Goal: Task Accomplishment & Management: Manage account settings

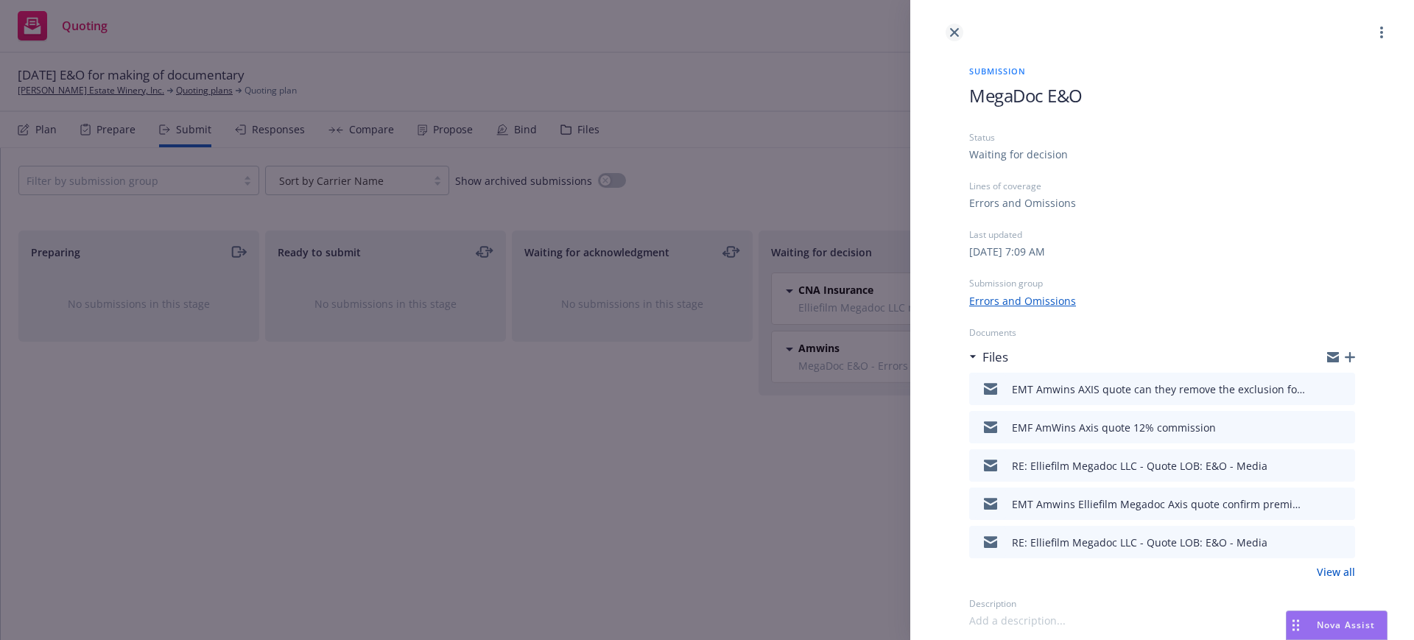
click at [960, 29] on link "close" at bounding box center [954, 33] width 18 height 18
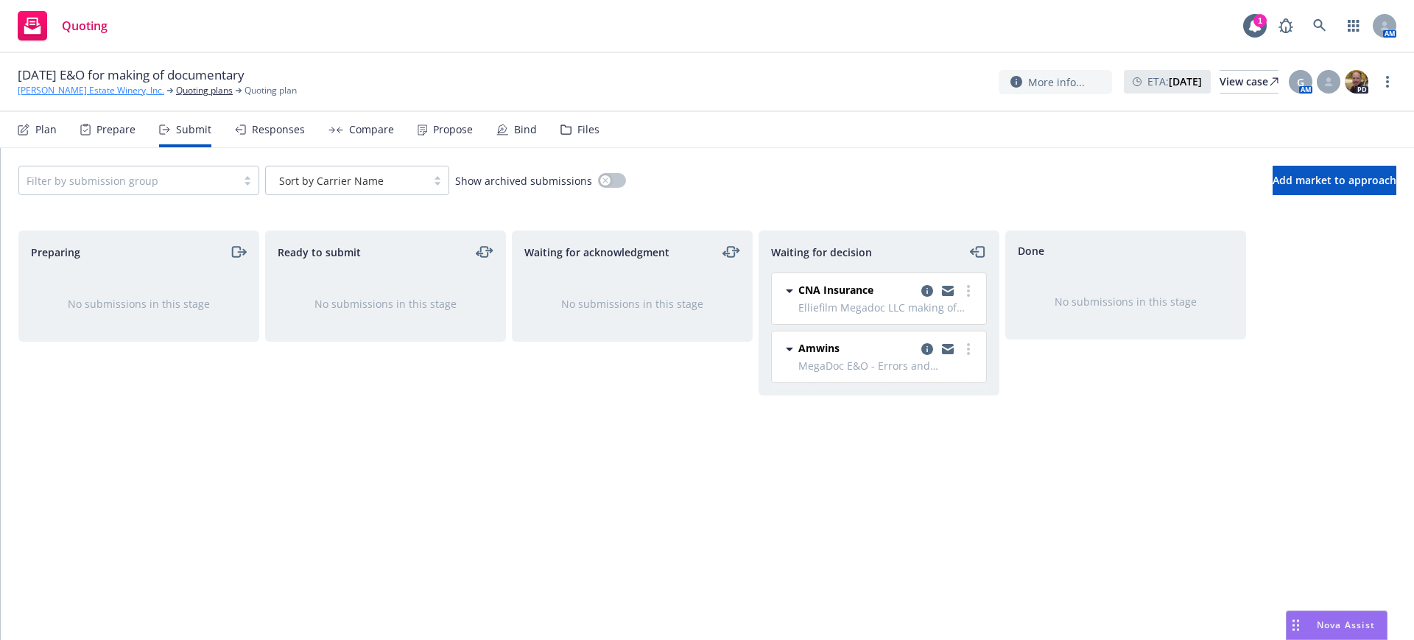
click at [93, 84] on link "[PERSON_NAME] Estate Winery, Inc." at bounding box center [91, 90] width 147 height 13
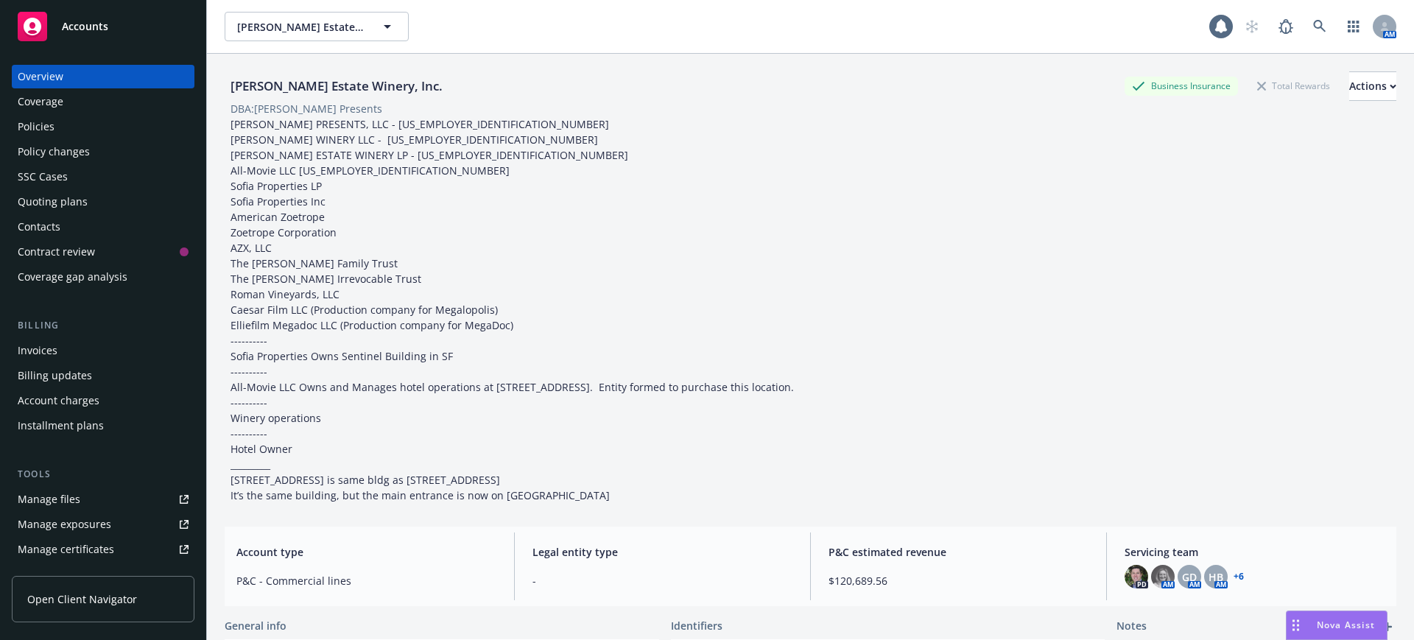
click at [82, 26] on span "Accounts" at bounding box center [85, 27] width 46 height 12
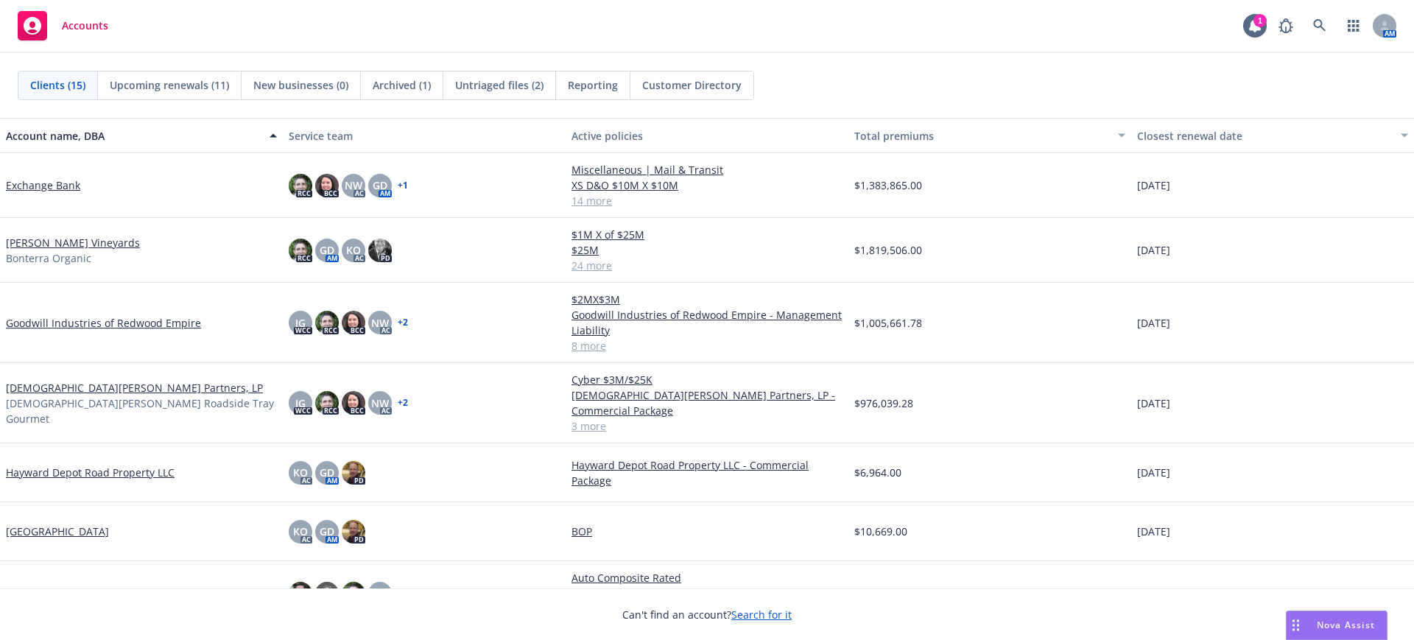
click at [14, 239] on link "Fetzer Vineyards" at bounding box center [73, 242] width 134 height 15
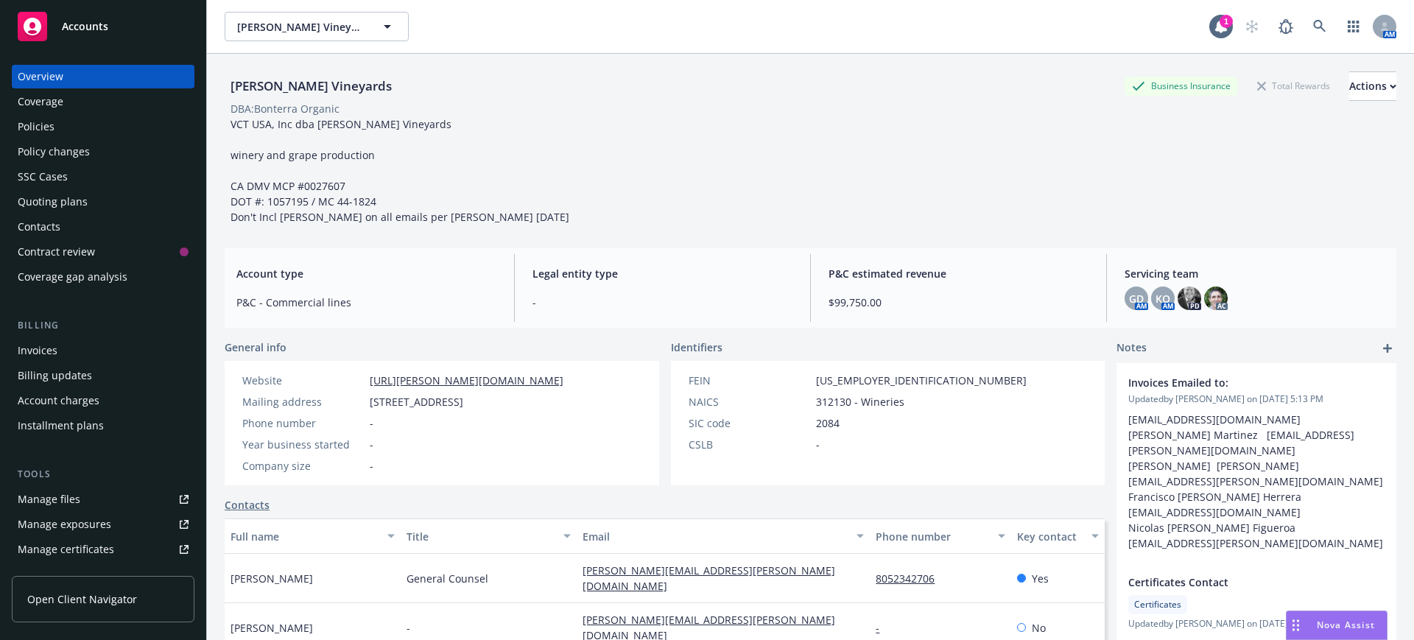
click at [67, 200] on div "Quoting plans" at bounding box center [53, 202] width 70 height 24
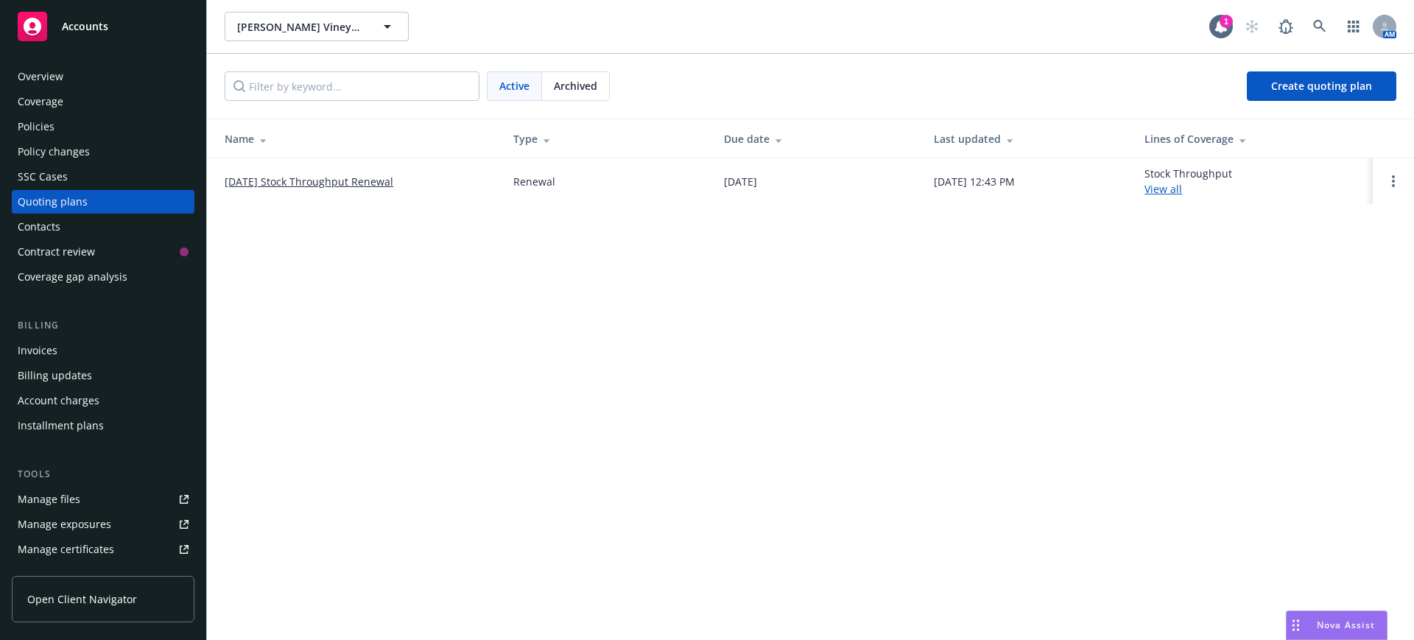
click at [288, 177] on link "[DATE] Stock Throughput Renewal" at bounding box center [309, 181] width 169 height 15
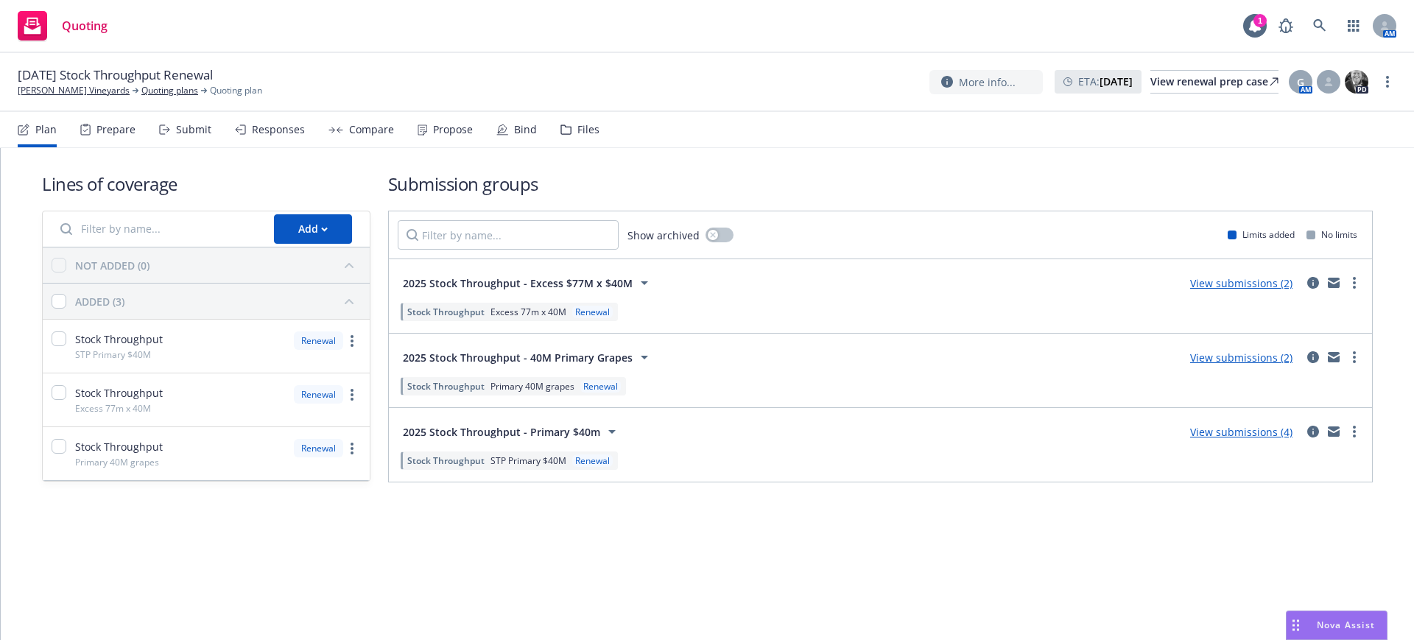
click at [196, 127] on div "Submit" at bounding box center [193, 130] width 35 height 12
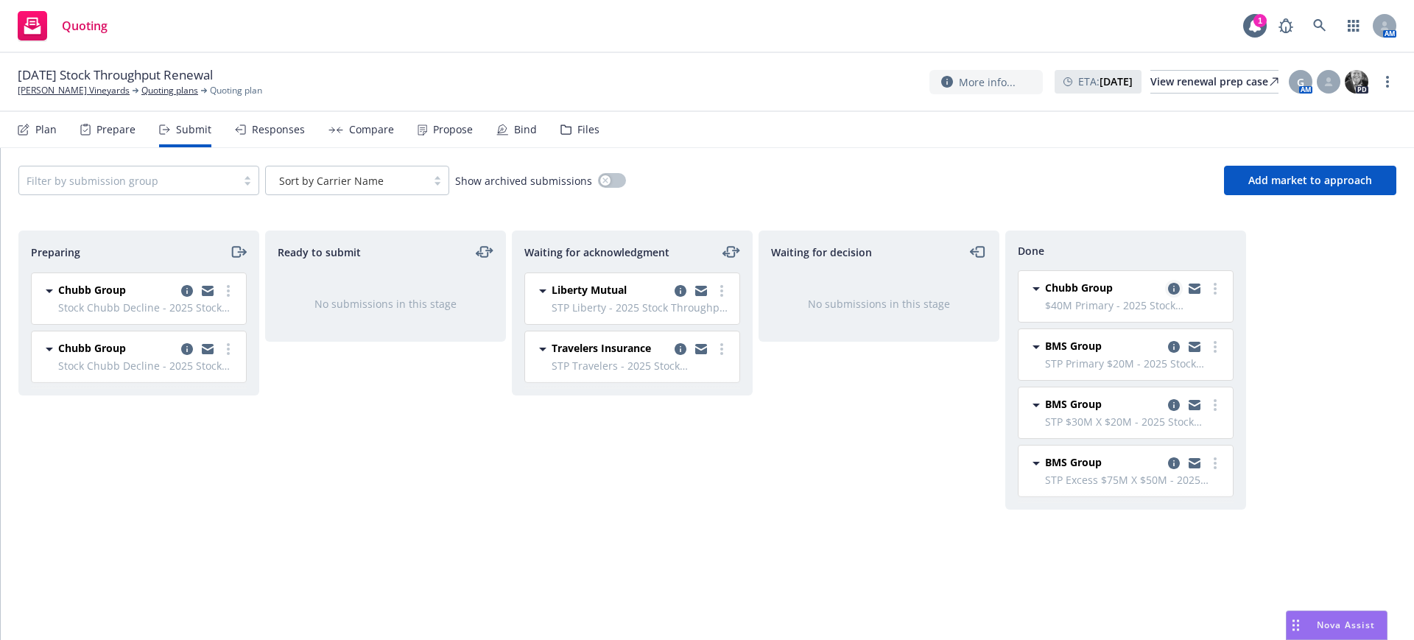
click at [1172, 286] on icon "copy logging email" at bounding box center [1174, 289] width 12 height 12
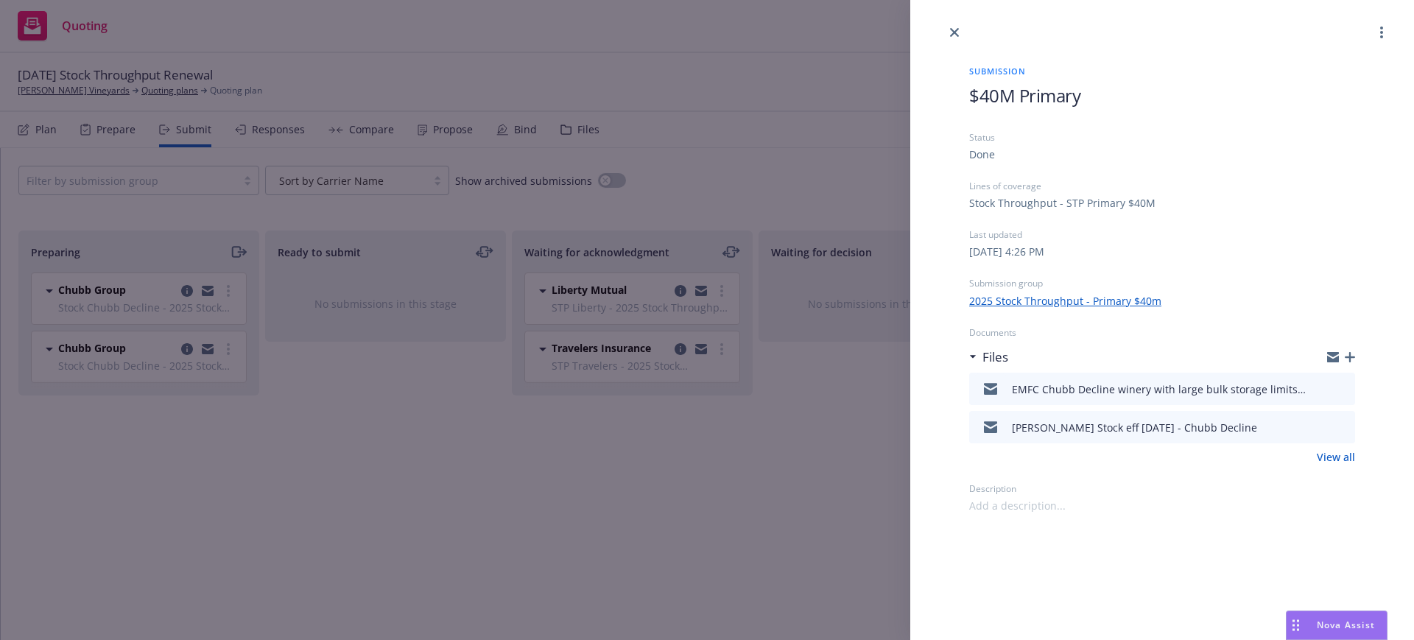
click at [968, 95] on div "Submission $40M Primary Status Done Lines of coverage Stock Throughput - STP Pr…" at bounding box center [1161, 277] width 433 height 472
click at [952, 29] on icon "close" at bounding box center [954, 32] width 9 height 9
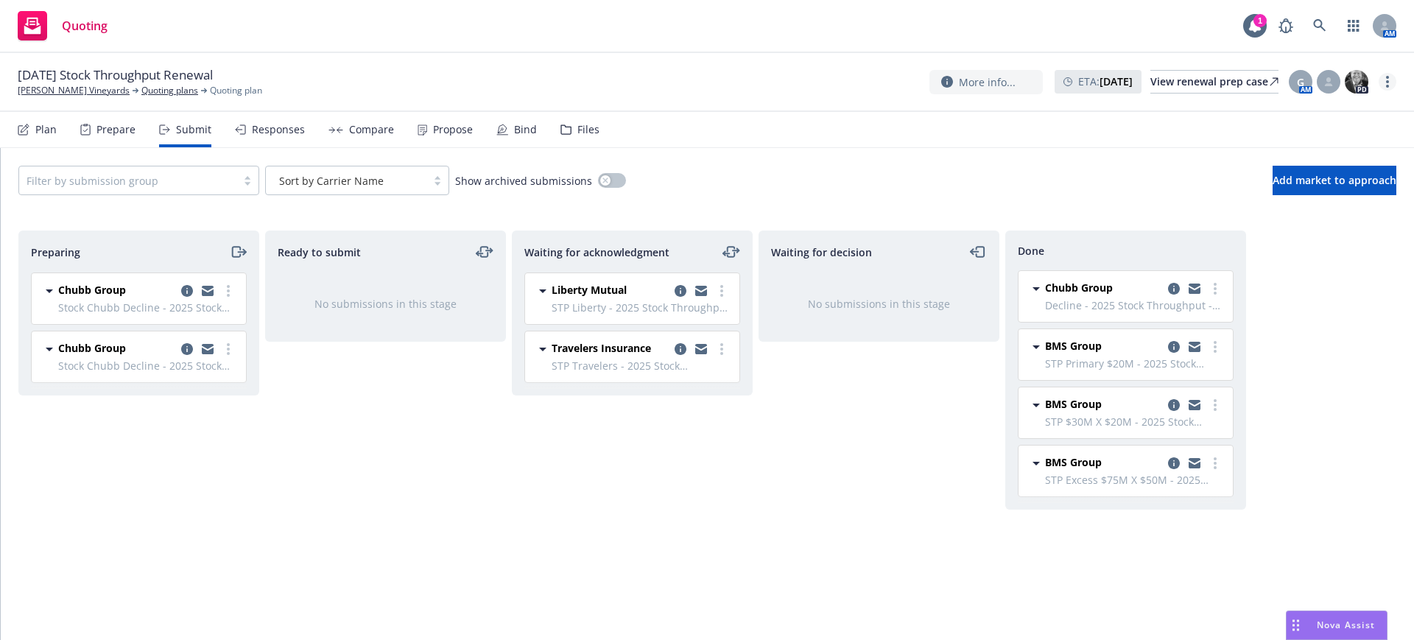
click at [1389, 76] on link "more" at bounding box center [1387, 82] width 18 height 18
click at [1261, 109] on link "Copy logging email" at bounding box center [1313, 111] width 164 height 29
click at [586, 126] on div "Files" at bounding box center [588, 130] width 22 height 12
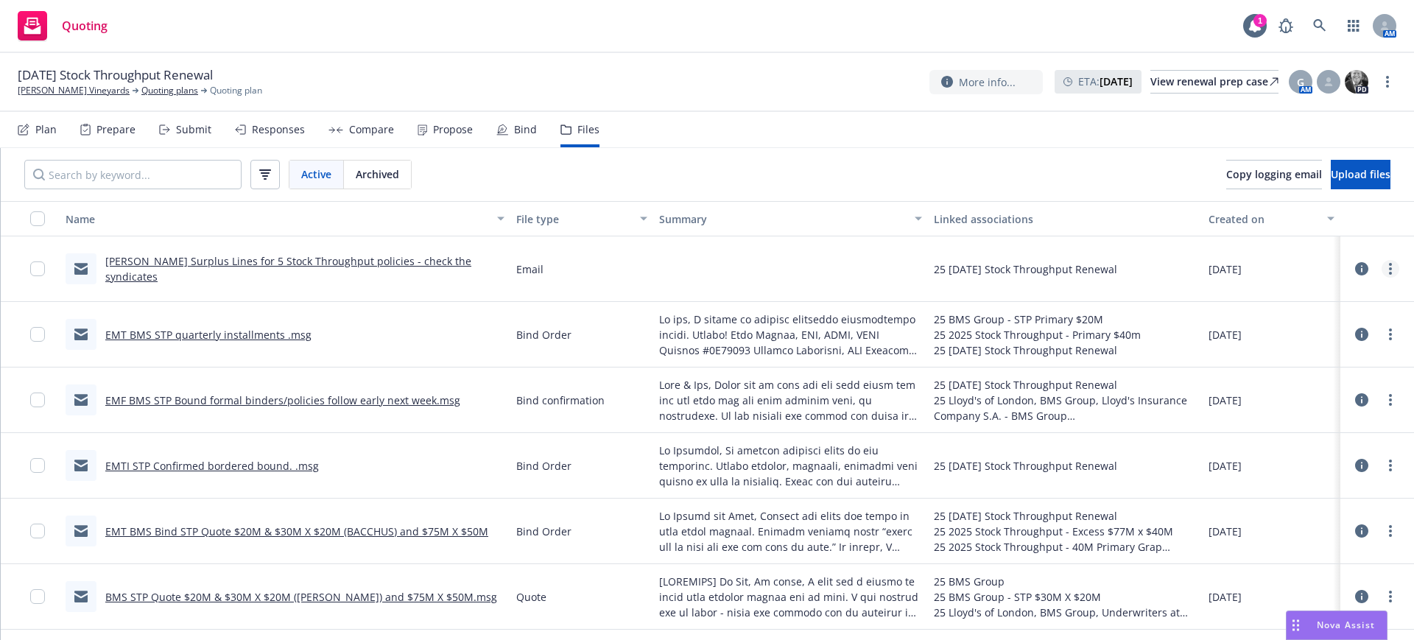
click at [1389, 264] on icon "more" at bounding box center [1390, 269] width 3 height 12
click at [1270, 358] on link "Edit" at bounding box center [1311, 357] width 147 height 29
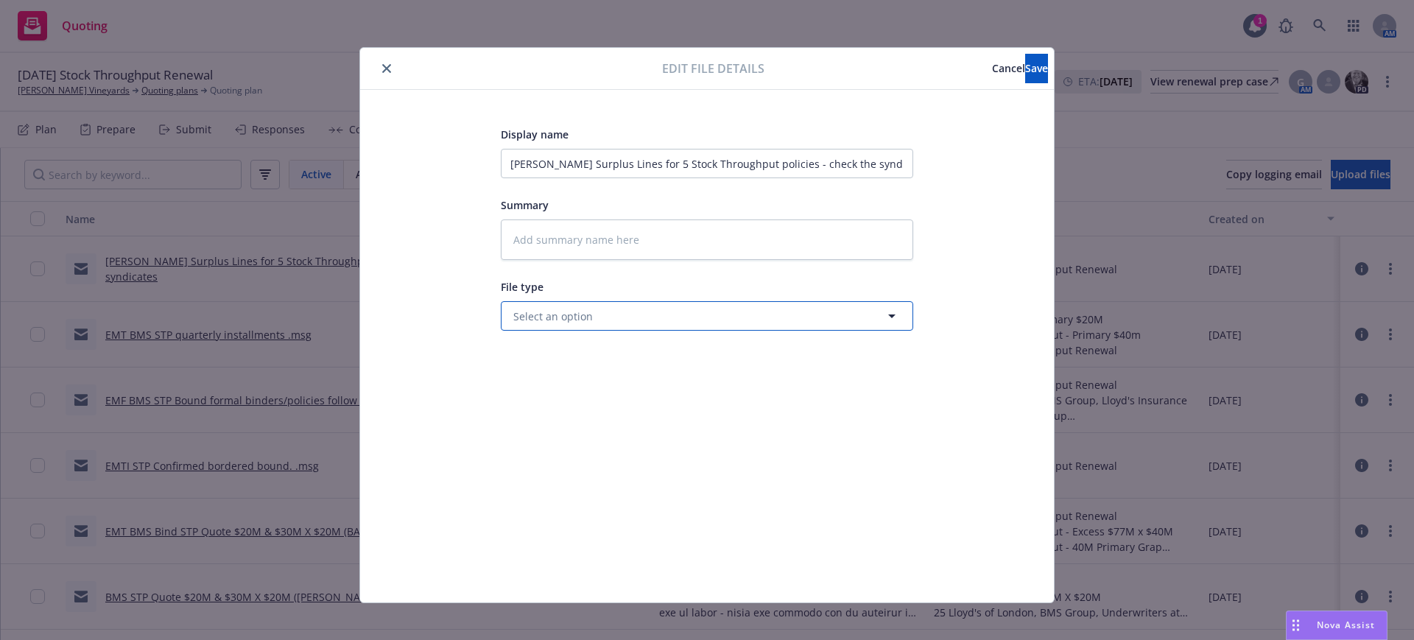
click at [550, 306] on button "Select an option" at bounding box center [707, 315] width 412 height 29
drag, startPoint x: 570, startPoint y: 314, endPoint x: 504, endPoint y: 316, distance: 66.3
click at [504, 316] on div "surplus" at bounding box center [707, 315] width 412 height 29
type input "email"
drag, startPoint x: 529, startPoint y: 356, endPoint x: 518, endPoint y: 281, distance: 75.2
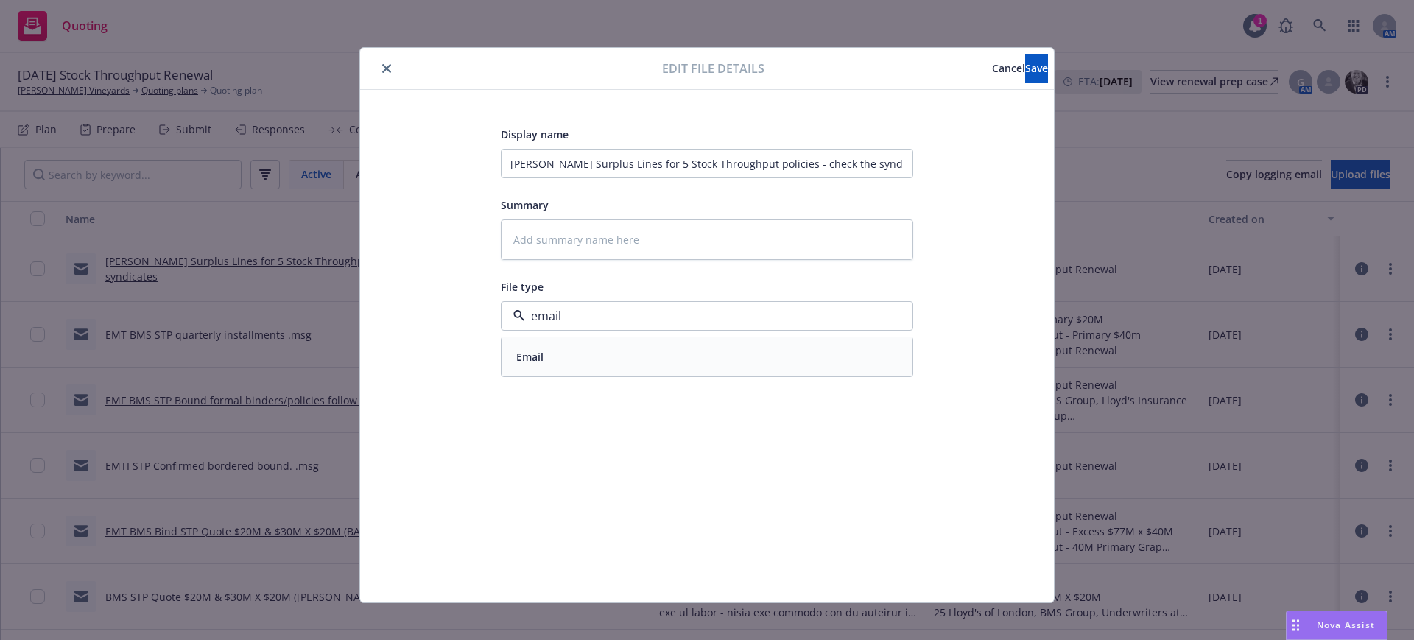
click at [529, 356] on span "Email" at bounding box center [529, 356] width 27 height 15
click at [501, 163] on input "Fetzer Surplus Lines for 5 Stock Throughput policies - check the syndicates" at bounding box center [707, 163] width 412 height 29
type textarea "x"
type input "EFetzer Surplus Lines for 5 Stock Throughput policies - check the syndicates"
type textarea "x"
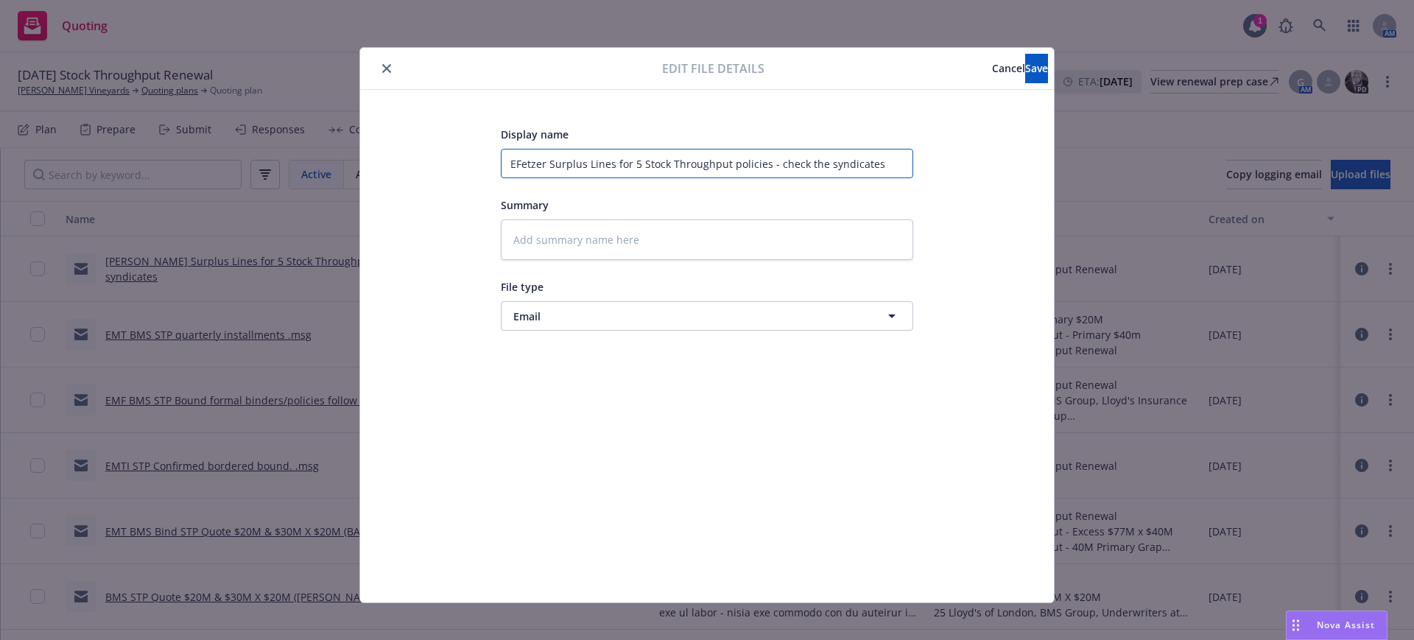
type input "EMFetzer Surplus Lines for 5 Stock Throughput policies - check the syndicates"
type textarea "x"
type input "EMTFetzer Surplus Lines for 5 Stock Throughput policies - check the syndicates"
type textarea "x"
type input "EMT Fetzer Surplus Lines for 5 Stock Throughput policies - check the syndicates"
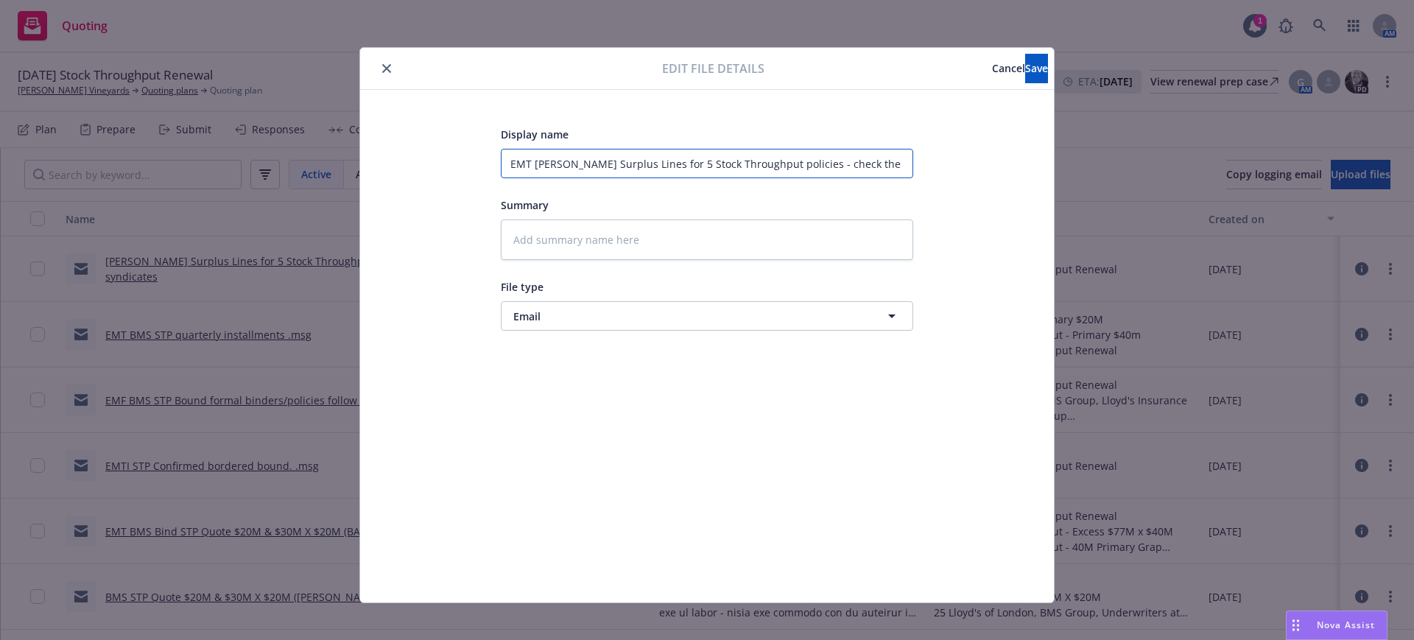
type textarea "x"
type input "EMT SFetzer Surplus Lines for 5 Stock Throughput policies - check the syndicates"
type textarea "x"
type input "EMT SLFetzer Surplus Lines for 5 Stock Throughput policies - check the syndicat…"
type textarea "x"
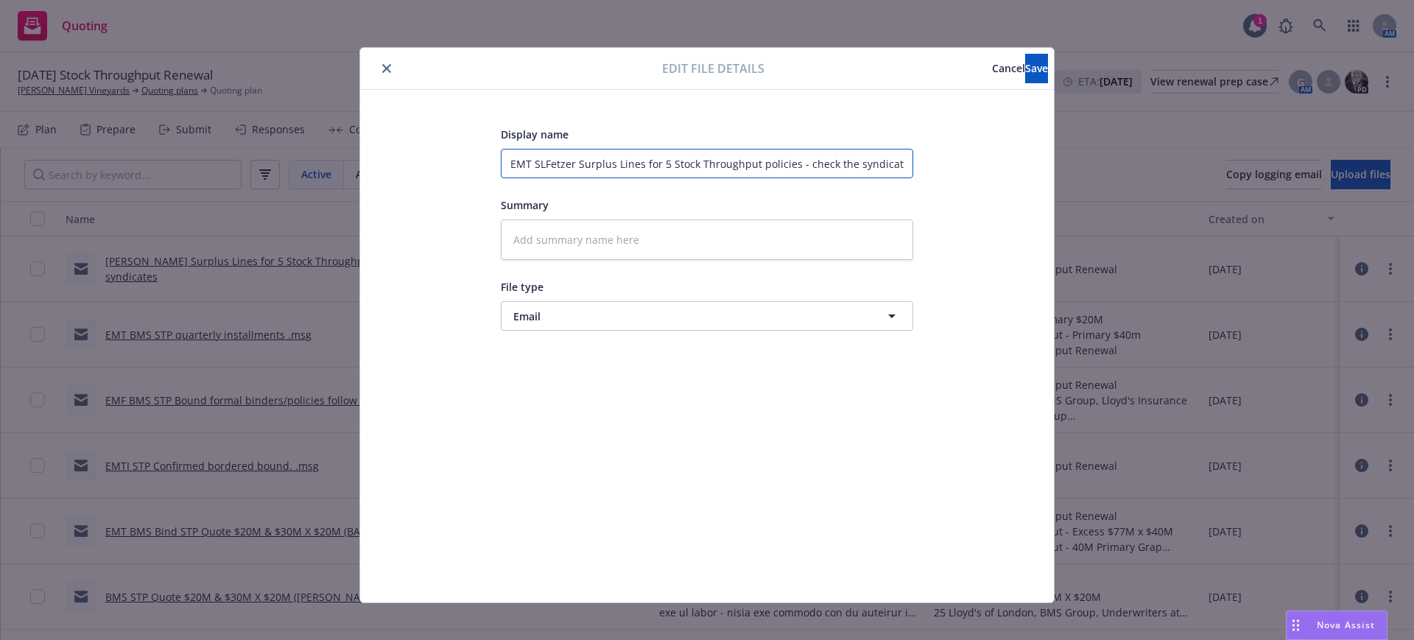
type input "EMT SL Fetzer Surplus Lines for 5 Stock Throughput policies - check the syndica…"
type textarea "x"
type input "EMT SL TFetzer Surplus Lines for 5 Stock Throughput policies - check the syndic…"
type textarea "x"
type input "EMT SL TeFetzer Surplus Lines for 5 Stock Throughput policies - check the syndi…"
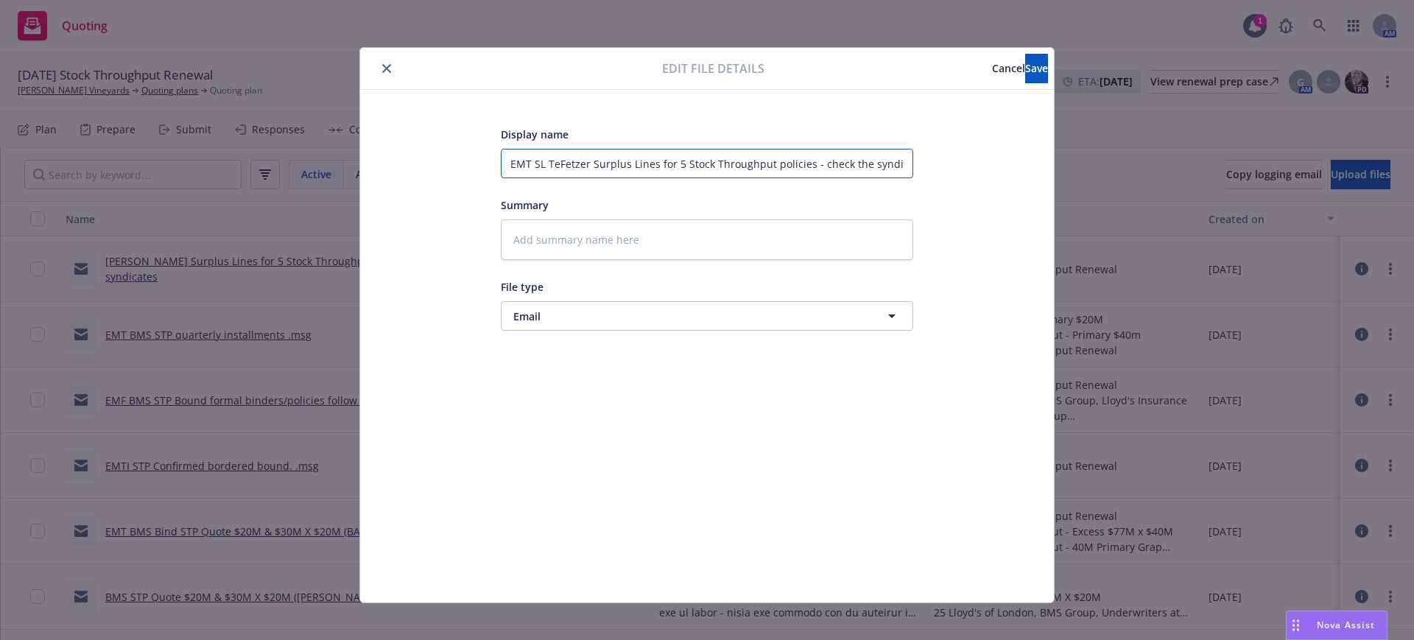
type textarea "x"
type input "EMT SL TeaFetzer Surplus Lines for 5 Stock Throughput policies - check the synd…"
type textarea "x"
type input "EMT SL TeamFetzer Surplus Lines for 5 Stock Throughput policies - check the syn…"
type textarea "x"
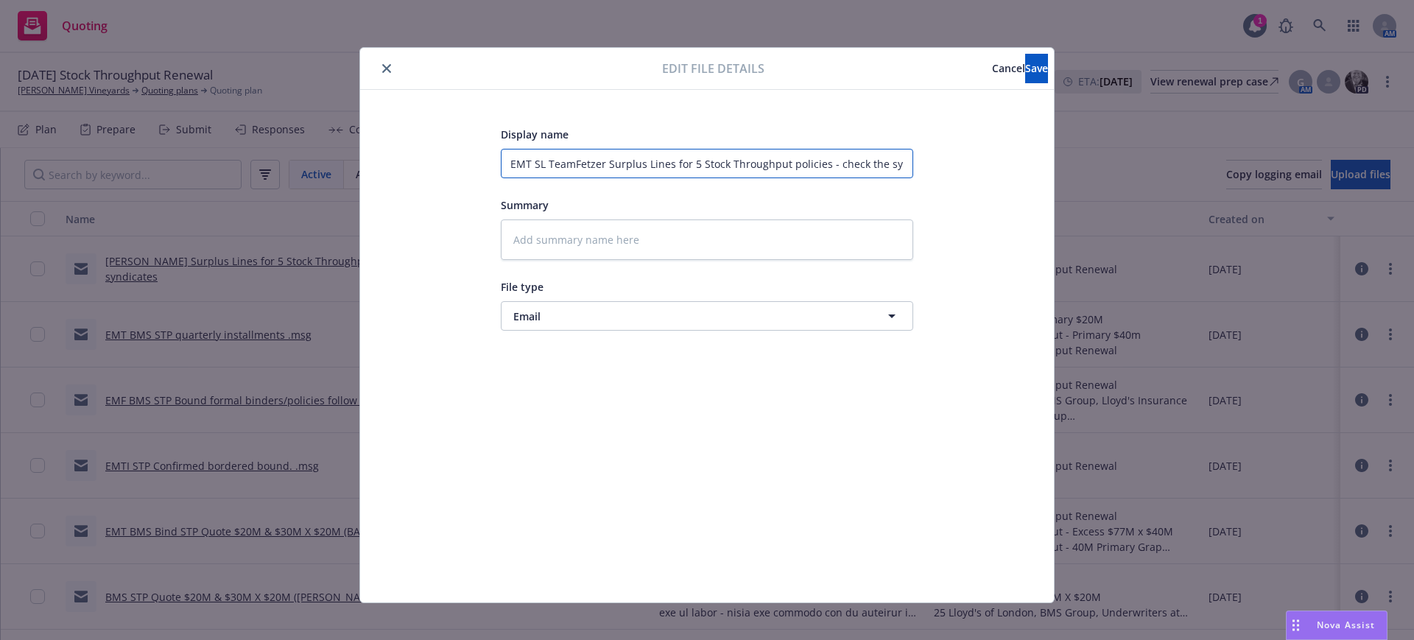
type input "EMT SL Team Fetzer Surplus Lines for 5 Stock Throughput policies - check the sy…"
type textarea "x"
type input "EMT SL Team tFetzer Surplus Lines for 5 Stock Throughput policies - check the s…"
type textarea "x"
type input "EMT SL Team toFetzer Surplus Lines for 5 Stock Throughput policies - check the …"
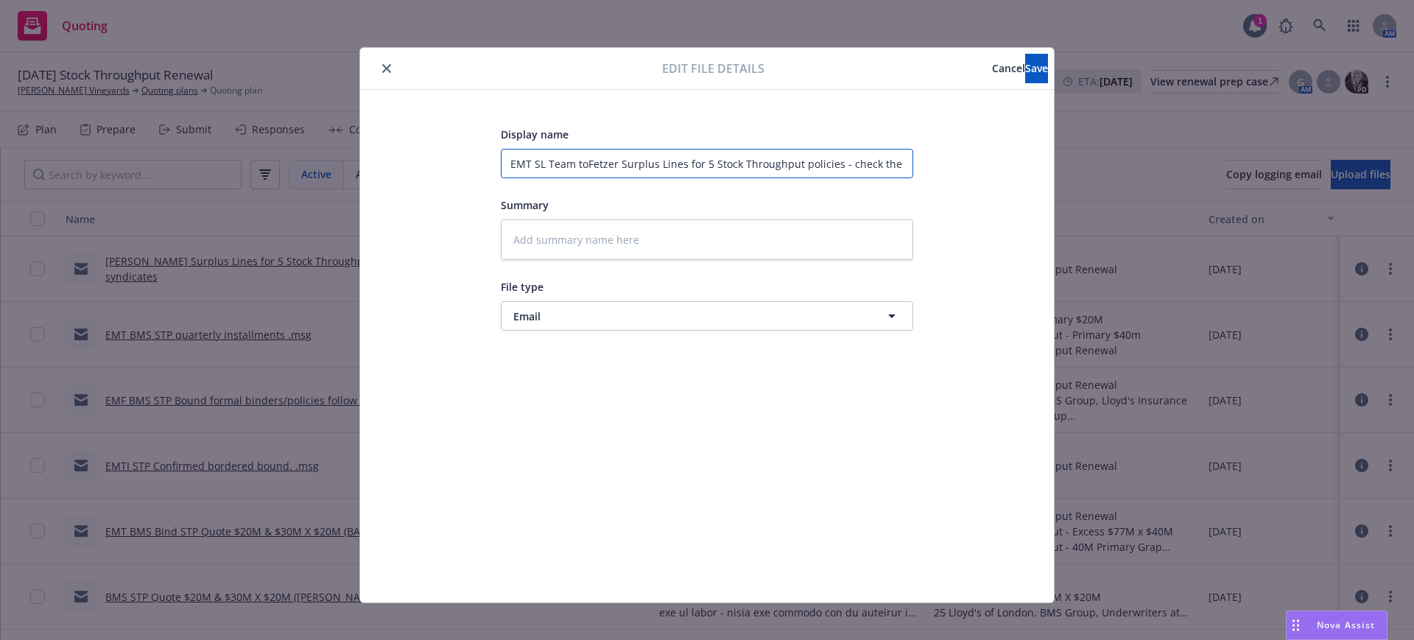
type textarea "x"
type input "EMT SL Team to Fetzer Surplus Lines for 5 Stock Throughput policies - check the…"
type textarea "x"
type input "EMT SL Team to cFetzer Surplus Lines for 5 Stock Throughput policies - check th…"
type textarea "x"
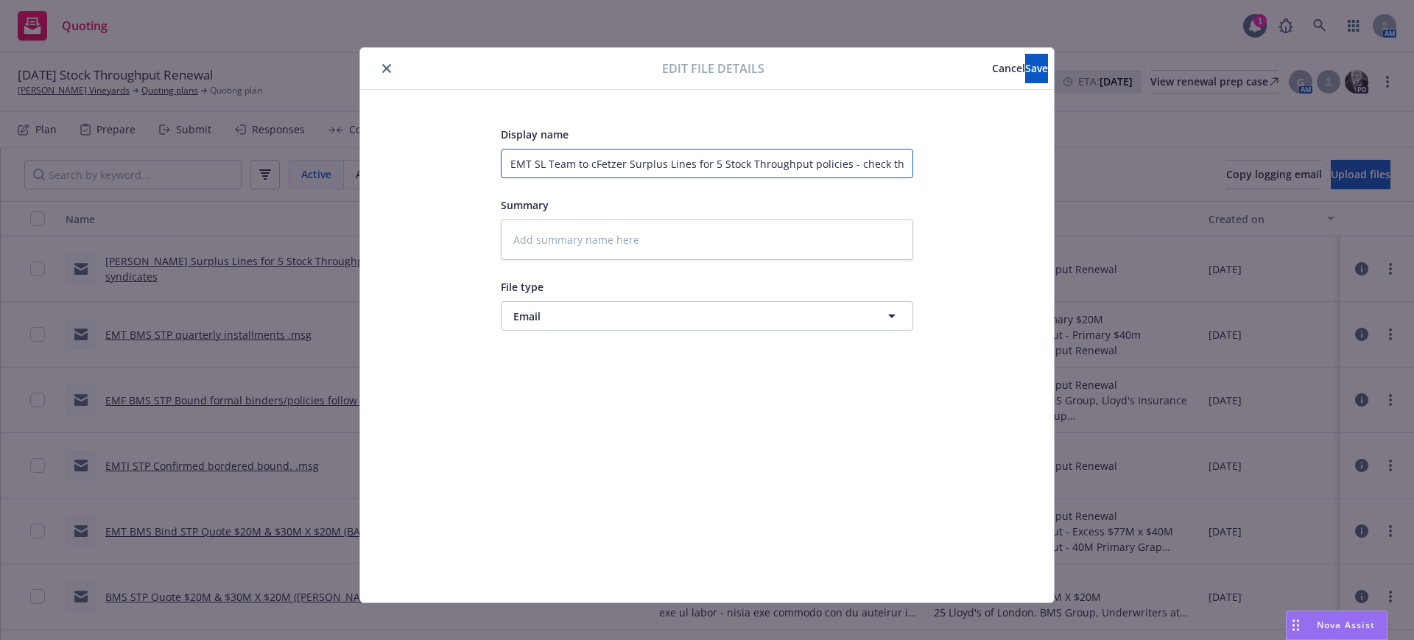
type input "EMT SL Team to ckFetzer Surplus Lines for 5 Stock Throughput policies - check t…"
type textarea "x"
type input "EMT SL Team to ck Fetzer Surplus Lines for 5 Stock Throughput policies - check …"
type textarea "x"
type input "EMT SL Team to ck sFetzer Surplus Lines for 5 Stock Throughput policies - check…"
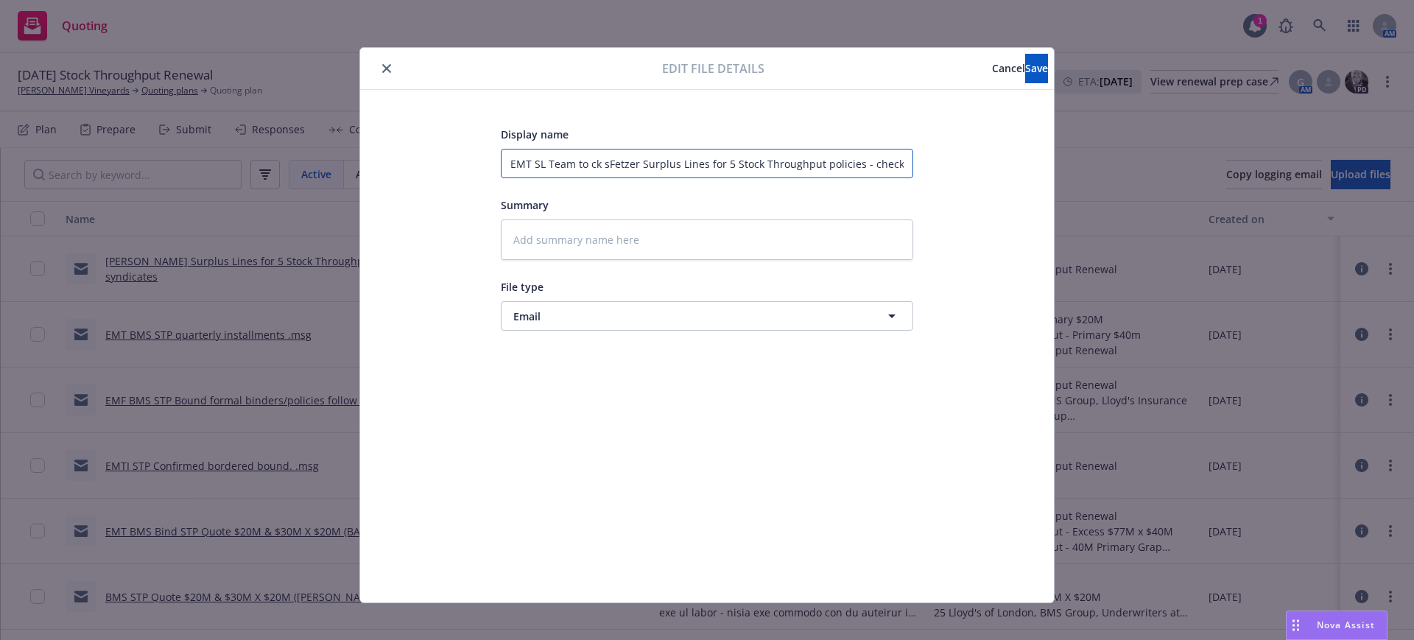
type textarea "x"
type input "EMT SL Team to ck suFetzer Surplus Lines for 5 Stock Throughput policies - chec…"
type textarea "x"
type input "EMT SL Team to ck sFetzer Surplus Lines for 5 Stock Throughput policies - check…"
type textarea "x"
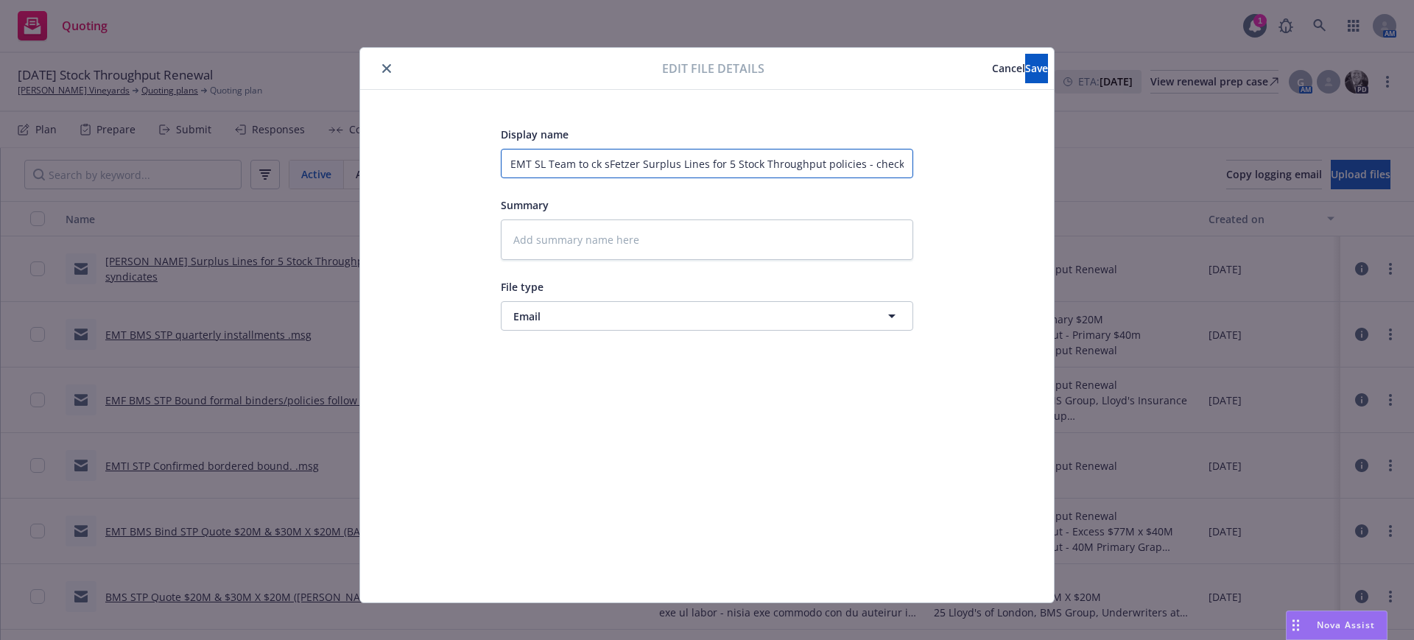
type input "EMT SL Team to ck syFetzer Surplus Lines for 5 Stock Throughput policies - chec…"
type textarea "x"
type input "EMT SL Team to ck synFetzer Surplus Lines for 5 Stock Throughput policies - che…"
type textarea "x"
type input "EMT SL Team to ck syniFetzer Surplus Lines for 5 Stock Throughput policies - ch…"
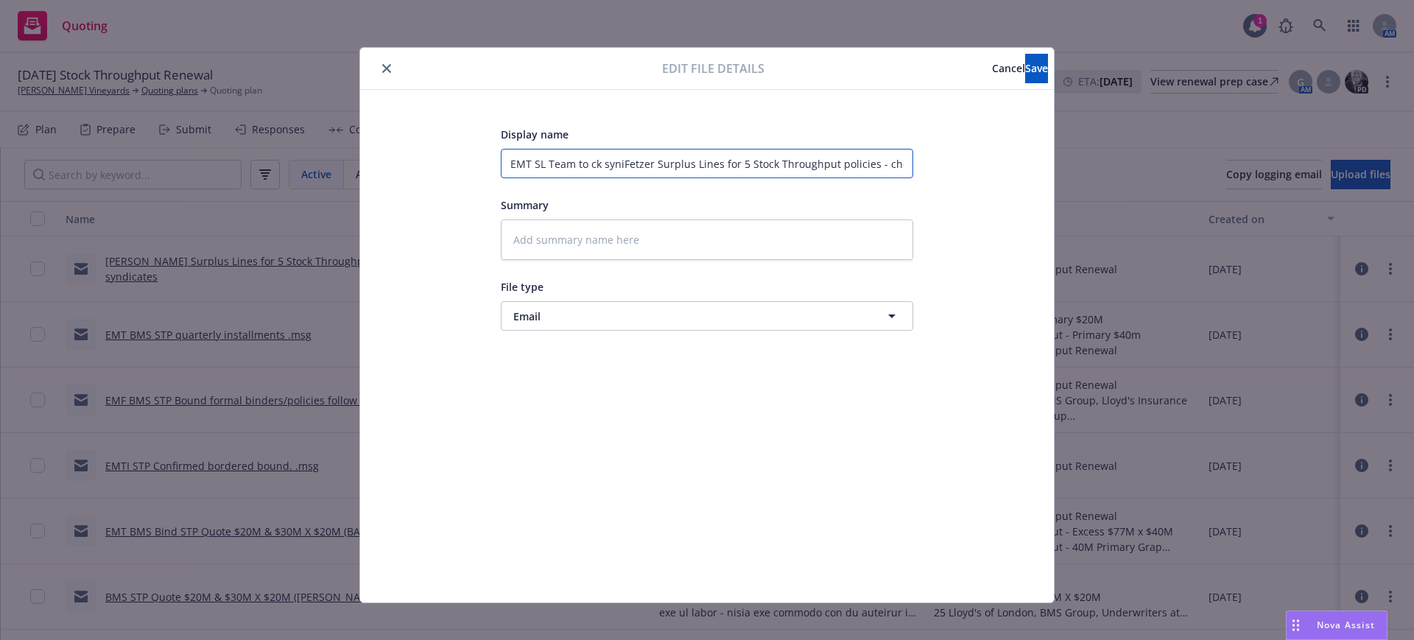
type textarea "x"
type input "EMT SL Team to ck synidFetzer Surplus Lines for 5 Stock Throughput policies - c…"
type textarea "x"
type input "EMT SL Team to ck synidiFetzer Surplus Lines for 5 Stock Throughput policies - …"
type textarea "x"
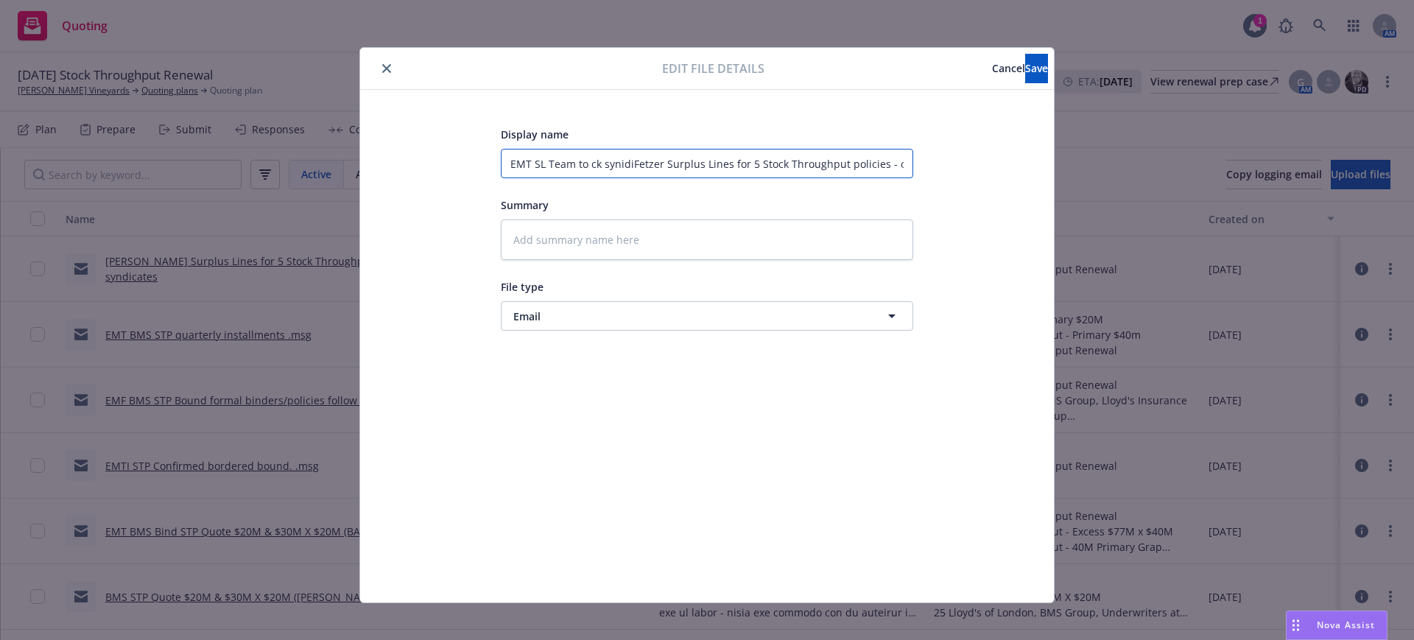
type input "EMT SL Team to ck synidicFetzer Surplus Lines for 5 Stock Throughput policies -…"
type textarea "x"
type input "EMT SL Team to ck synidicaFetzer Surplus Lines for 5 Stock Throughput policies …"
type textarea "x"
type input "EMT SL Team to ck synidicatFetzer Surplus Lines for 5 Stock Throughput policies…"
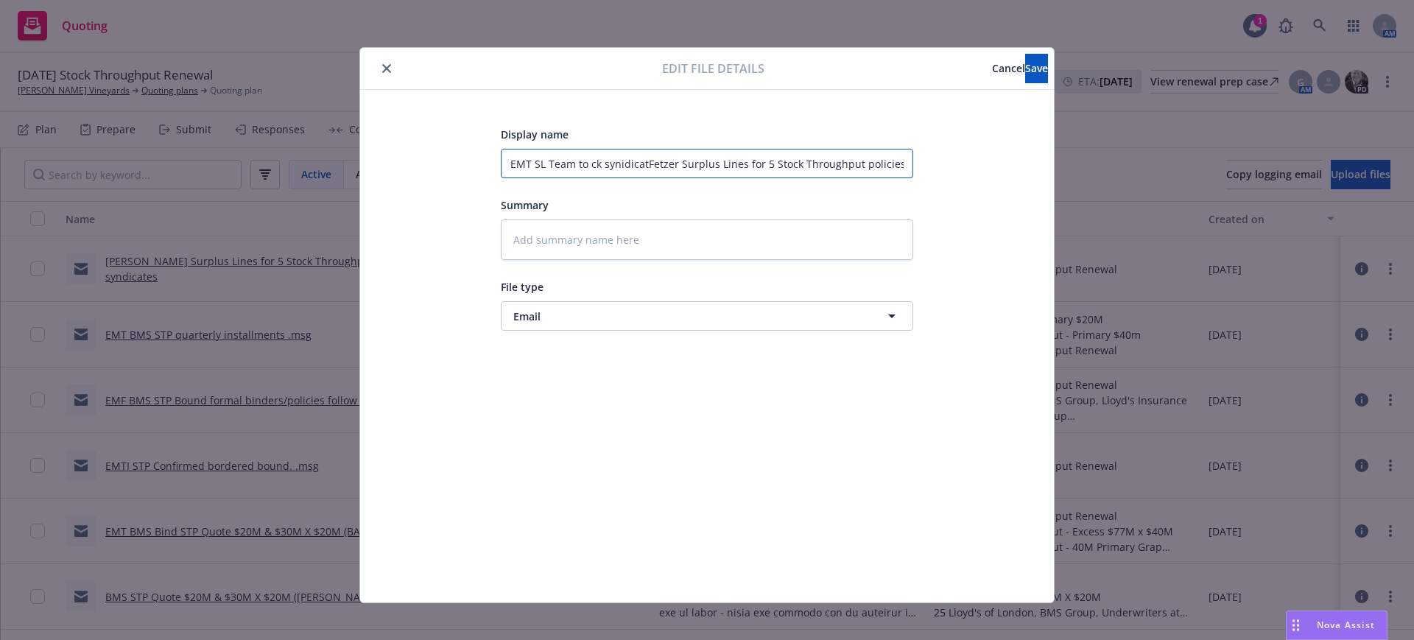
type textarea "x"
type input "EMT SL Team to ck synidicateFetzer Surplus Lines for 5 Stock Throughput policie…"
type textarea "x"
type input "EMT SL Team to ck synidicatesFetzer Surplus Lines for 5 Stock Throughput polici…"
type textarea "x"
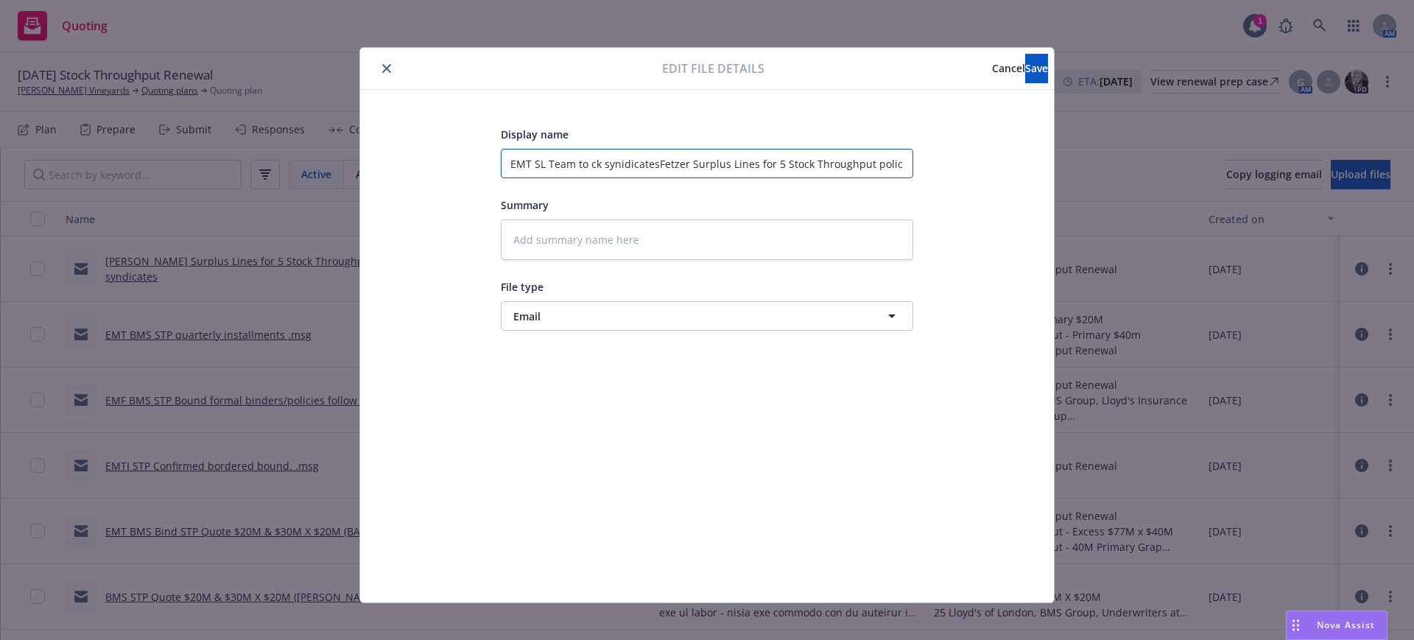
type input "EMT SL Team to ck synidicates Fetzer Surplus Lines for 5 Stock Throughput polic…"
type textarea "x"
type input "EMT SL Team to ck syndicates Fetzer Surplus Lines for 5 Stock Throughput polici…"
click at [523, 242] on textarea at bounding box center [707, 239] width 412 height 40
paste textarea "Hello, I have 5 Stock Throughput policies non-admitted through BMS, and we do t…"
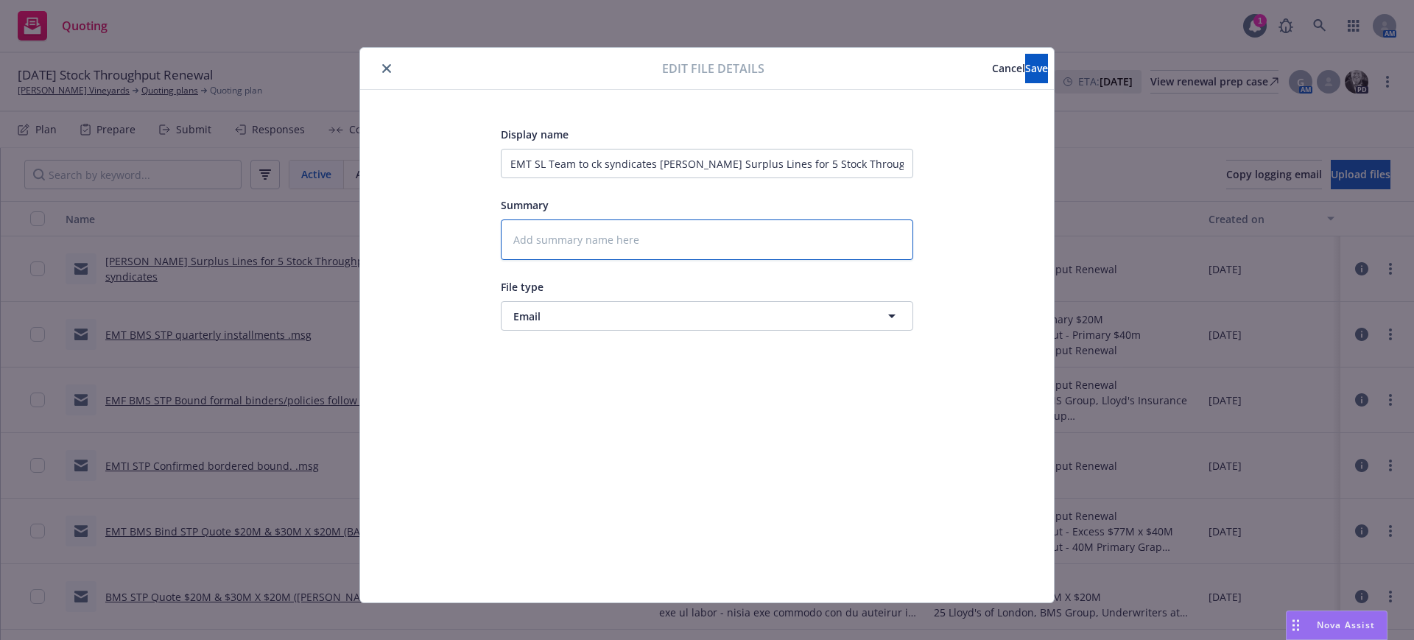
type textarea "x"
type textarea "Hello, I have 5 Stock Throughput policies non-admitted through BMS, and we do t…"
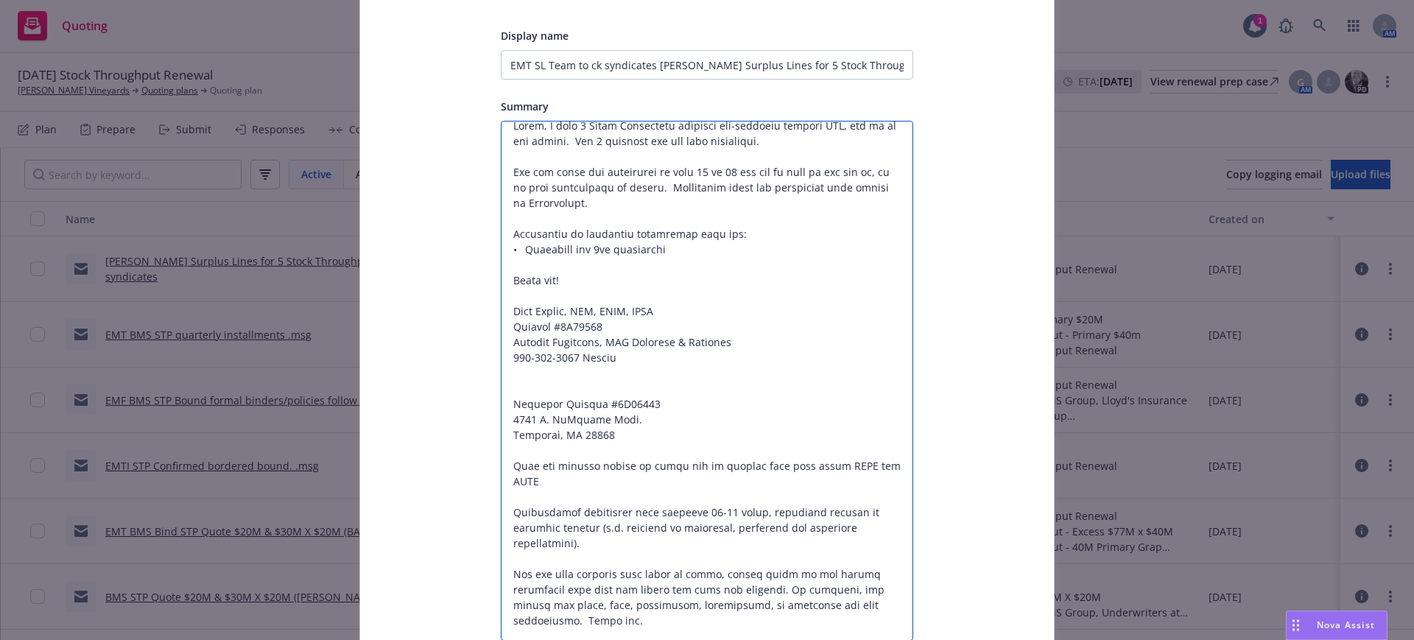
scroll to position [253, 0]
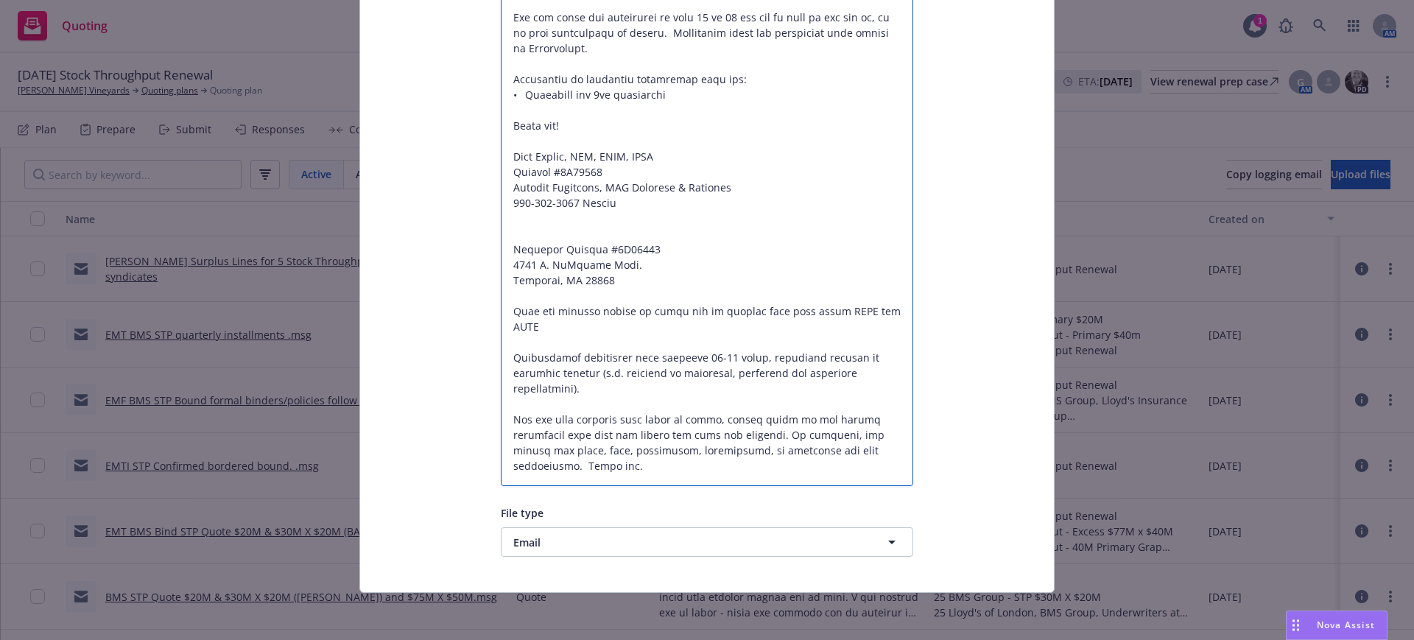
drag, startPoint x: 615, startPoint y: 340, endPoint x: 718, endPoint y: 635, distance: 312.8
click at [716, 639] on html "Quoting 1 AM 08/15/25 Stock Throughput Renewal Fetzer Vineyards Quoting plans Q…" at bounding box center [707, 320] width 1414 height 640
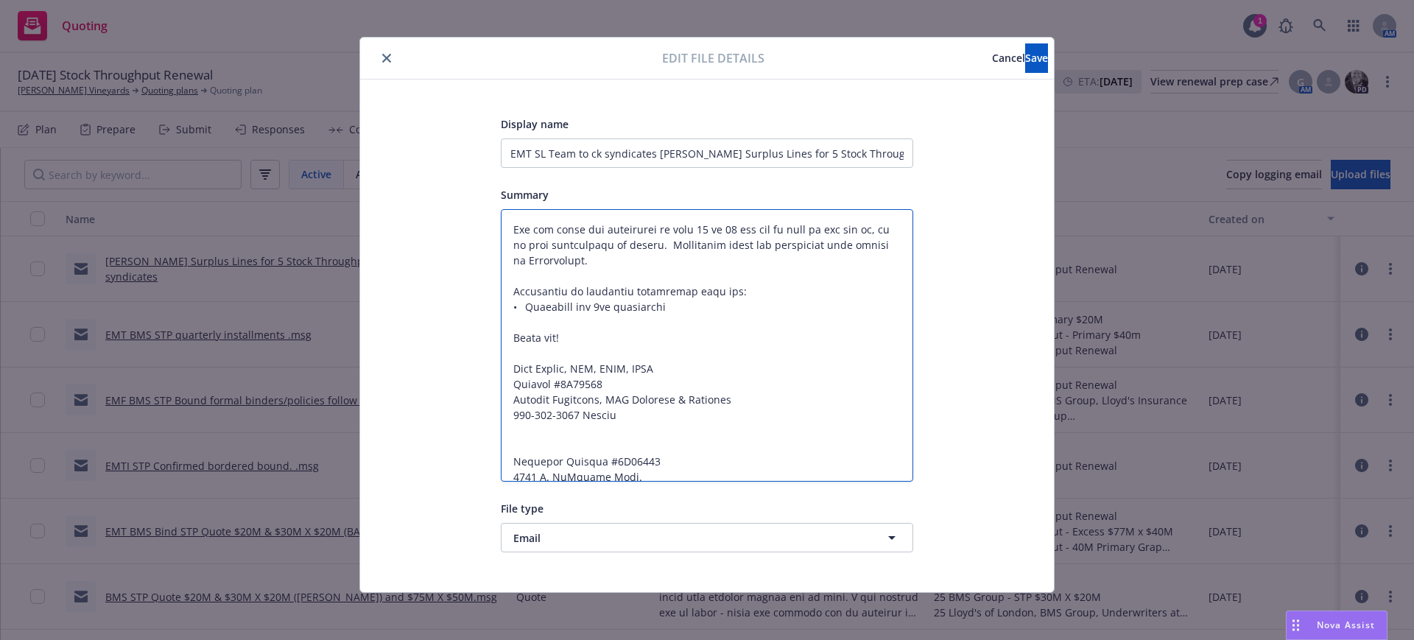
type textarea "x"
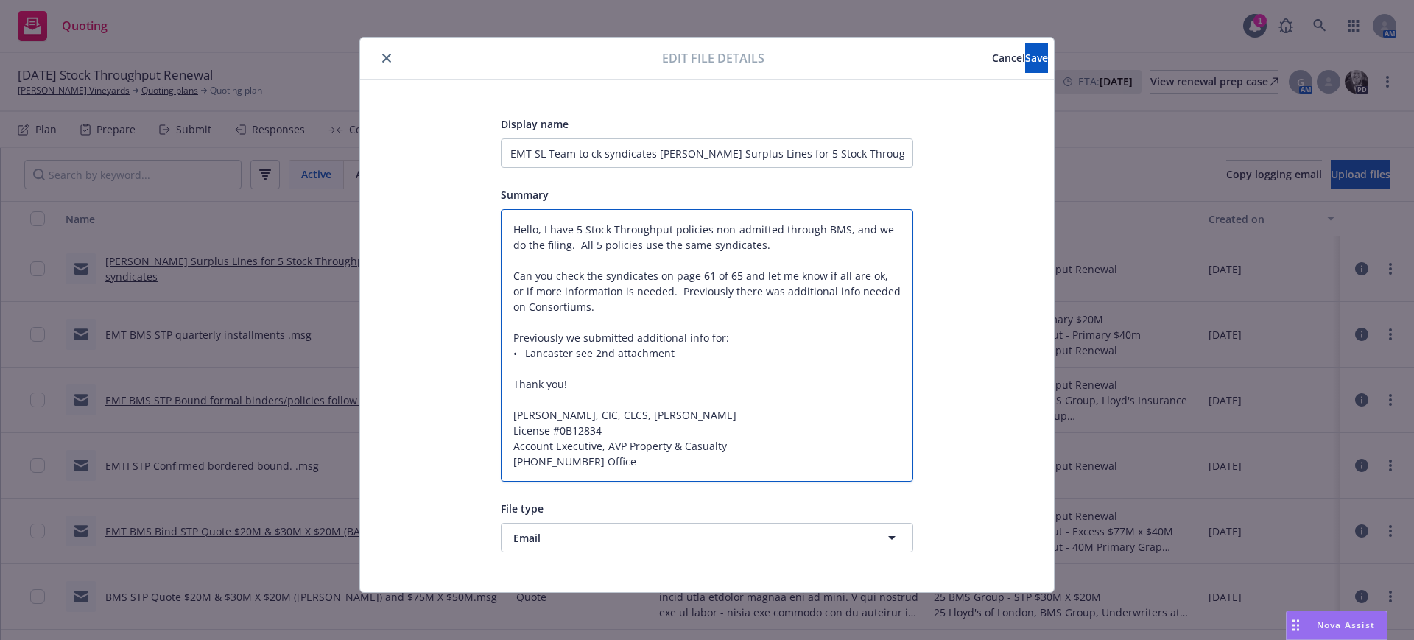
scroll to position [10, 0]
type textarea "Hello, I have 5 Stock Throughput policies non-admitted through BMS, and we do t…"
click at [1025, 57] on span "Save" at bounding box center [1036, 58] width 23 height 14
type textarea "x"
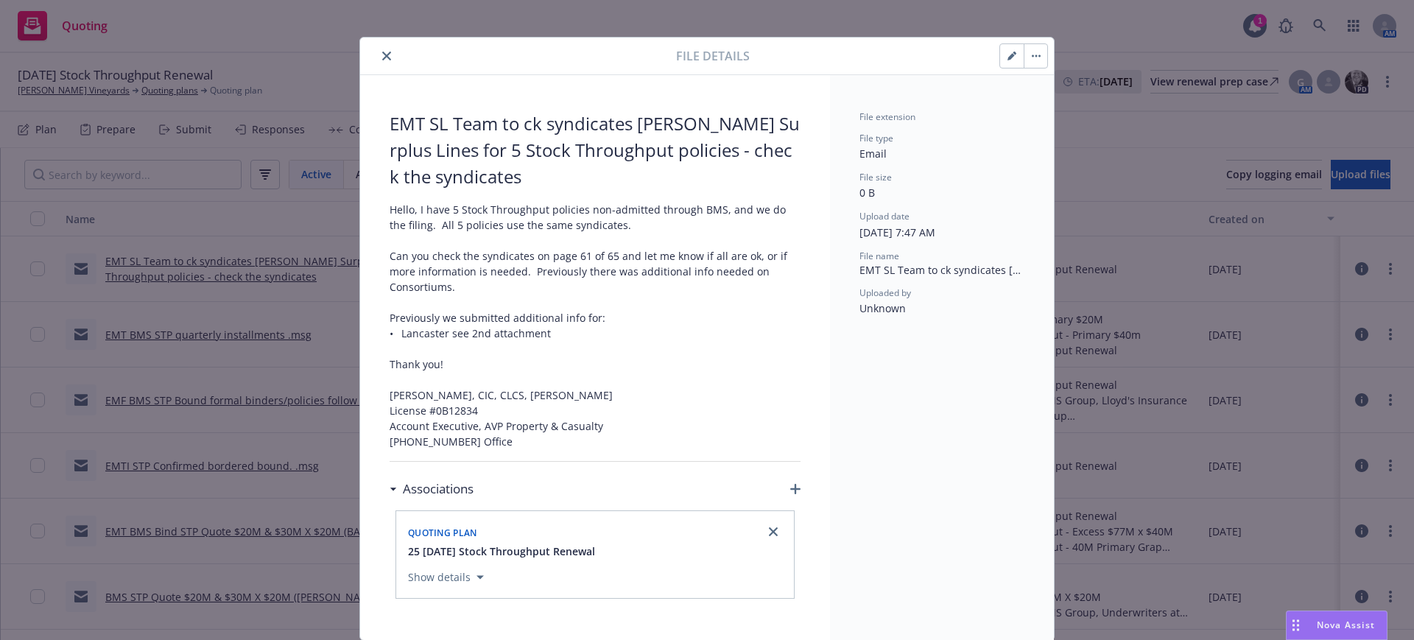
click at [382, 54] on icon "close" at bounding box center [386, 56] width 9 height 9
